Goal: Find specific page/section: Find specific page/section

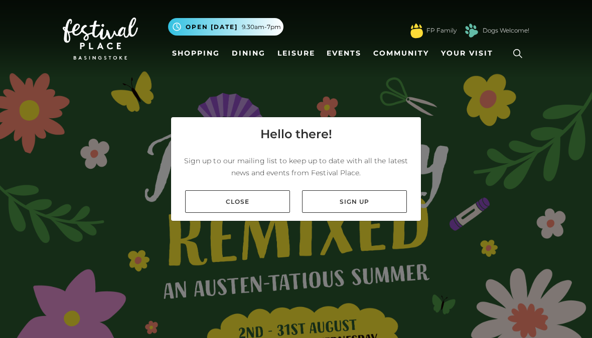
click at [277, 209] on link "Close" at bounding box center [237, 202] width 105 height 23
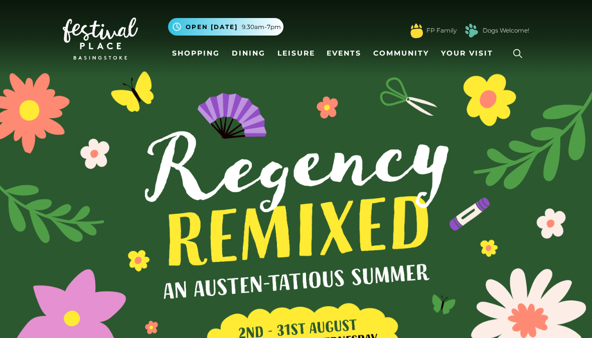
click at [196, 54] on link "Shopping" at bounding box center [196, 53] width 56 height 19
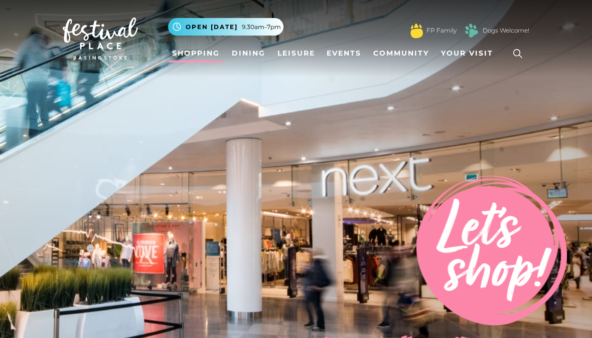
click at [511, 60] on icon at bounding box center [517, 53] width 15 height 15
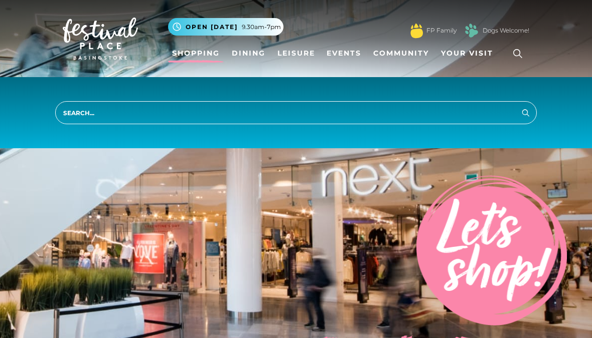
click at [416, 122] on input "search" at bounding box center [295, 112] width 481 height 23
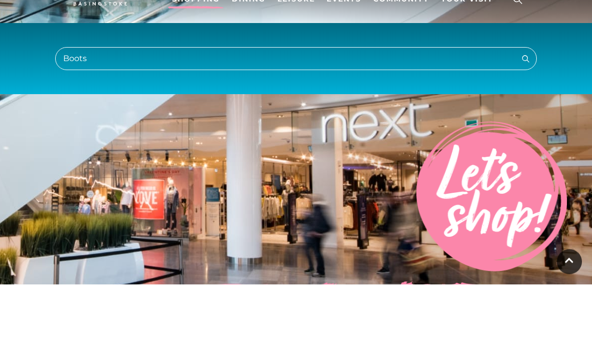
type input "Boots"
click at [525, 106] on button "Search" at bounding box center [525, 112] width 12 height 13
